Goal: Information Seeking & Learning: Learn about a topic

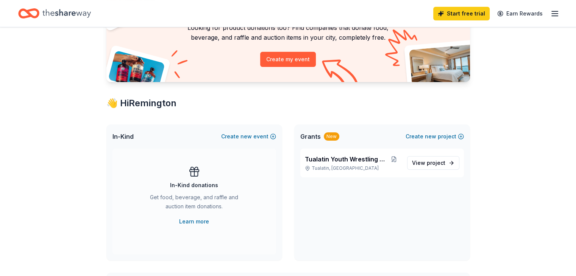
scroll to position [71, 0]
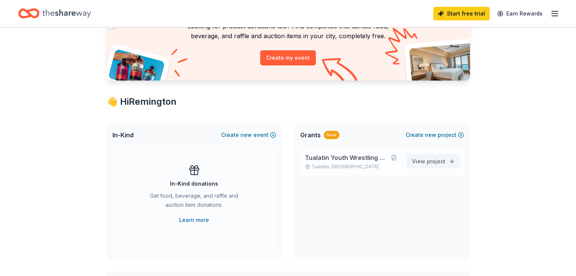
click at [450, 162] on link "View project" at bounding box center [433, 162] width 52 height 14
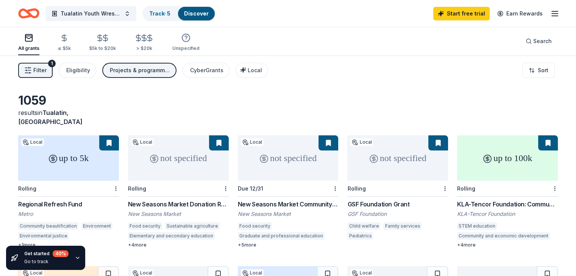
click at [47, 71] on span "Filter" at bounding box center [39, 70] width 13 height 9
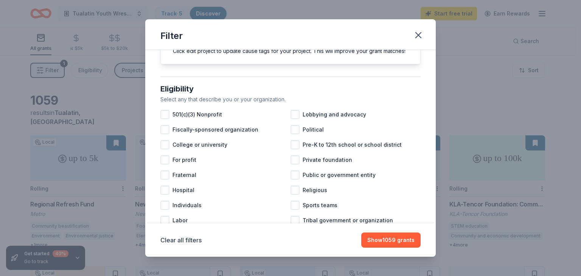
scroll to position [48, 0]
click at [165, 119] on div at bounding box center [164, 114] width 9 height 9
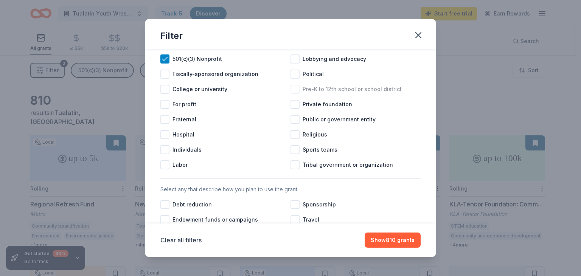
scroll to position [109, 0]
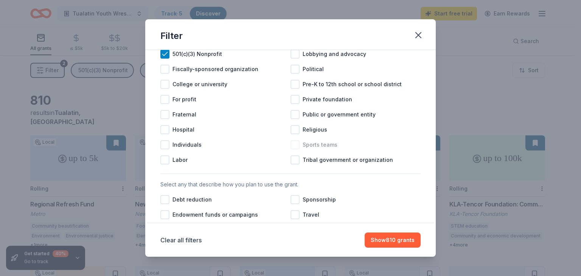
click at [328, 149] on span "Sports teams" at bounding box center [320, 144] width 35 height 9
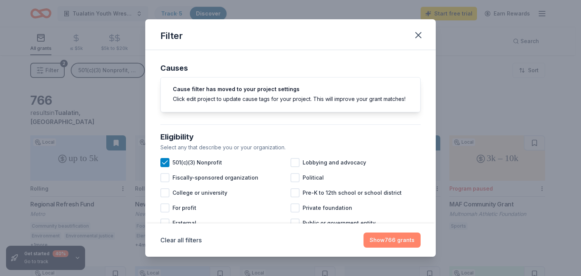
click at [382, 241] on button "Show 766 grants" at bounding box center [392, 240] width 57 height 15
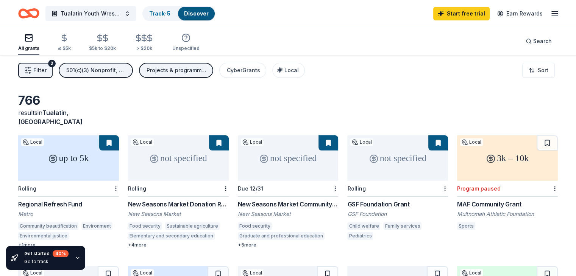
click at [353, 59] on div "Filter 2 501(c)(3) Nonprofit, Sports teams Projects & programming, General oper…" at bounding box center [288, 70] width 576 height 30
click at [53, 73] on button "Filter 2" at bounding box center [35, 70] width 34 height 15
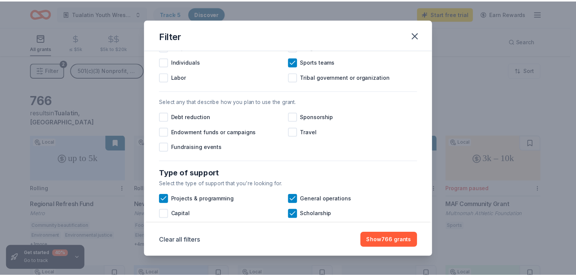
scroll to position [192, 0]
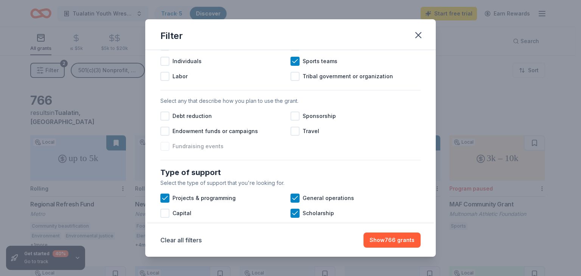
click at [201, 151] on span "Fundraising events" at bounding box center [198, 146] width 51 height 9
click at [311, 121] on span "Sponsorship" at bounding box center [319, 116] width 33 height 9
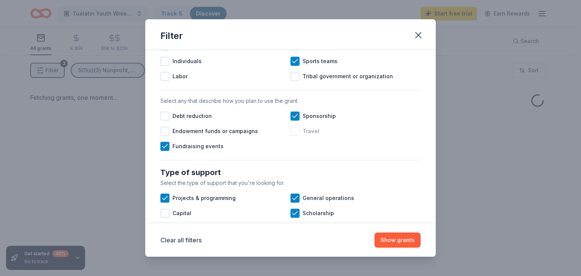
click at [306, 136] on span "Travel" at bounding box center [311, 131] width 17 height 9
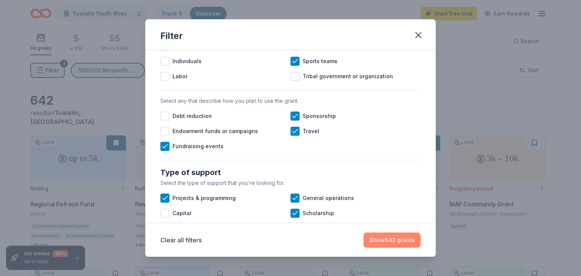
click at [403, 240] on button "Show 642 grants" at bounding box center [392, 240] width 57 height 15
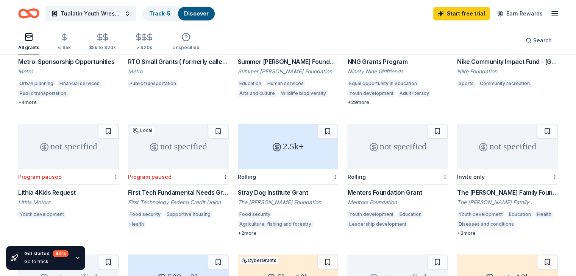
scroll to position [274, 0]
click at [388, 131] on div "not specified" at bounding box center [397, 145] width 101 height 45
